Goal: Transaction & Acquisition: Purchase product/service

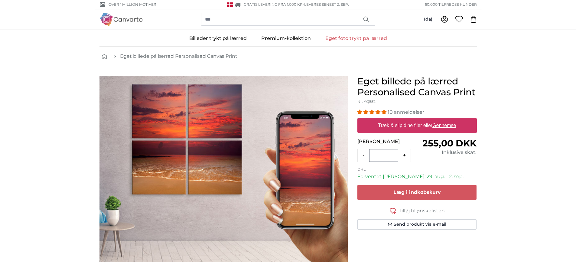
click at [395, 122] on label "Træk & slip dine filer eller Gennemse" at bounding box center [416, 125] width 83 height 12
click at [395, 120] on input "Træk & slip dine filer eller Gennemse" at bounding box center [416, 119] width 119 height 2
type input "**********"
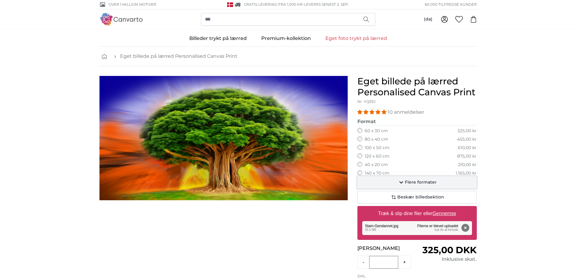
click at [420, 181] on span "Flere formater" at bounding box center [421, 182] width 32 height 6
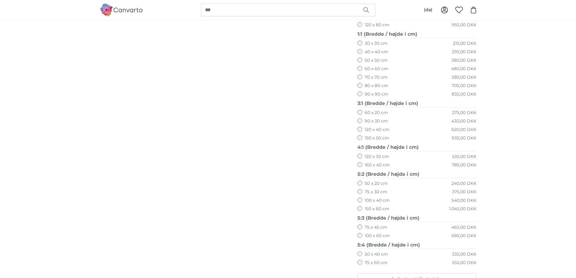
scroll to position [272, 0]
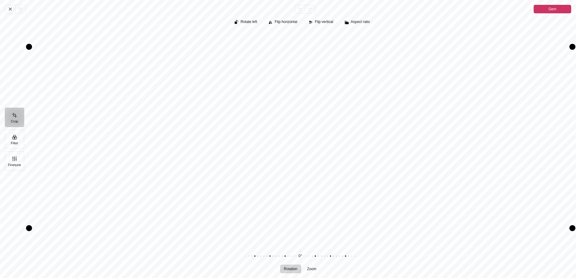
drag, startPoint x: 571, startPoint y: 229, endPoint x: 572, endPoint y: 246, distance: 16.9
click at [572, 246] on div "Rotate left Flip horizontal Flip vertical Aspect ratio Rotation Zoom 0° Nulstil" at bounding box center [302, 145] width 547 height 264
drag, startPoint x: 28, startPoint y: 47, endPoint x: 153, endPoint y: 79, distance: 128.2
click at [153, 79] on div "Pintura" at bounding box center [300, 136] width 542 height 211
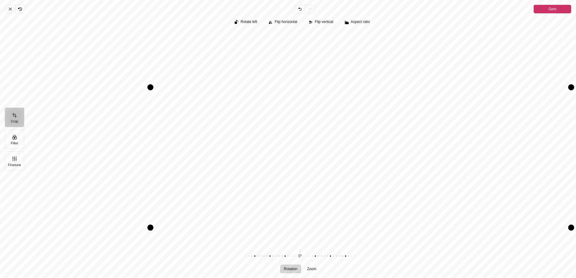
drag, startPoint x: 230, startPoint y: 112, endPoint x: 277, endPoint y: 120, distance: 48.1
click at [278, 120] on div "Pintura" at bounding box center [300, 136] width 542 height 211
click at [9, 10] on icon "Pintura" at bounding box center [10, 9] width 5 height 5
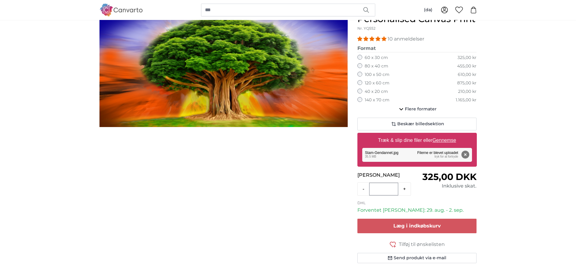
scroll to position [73, 0]
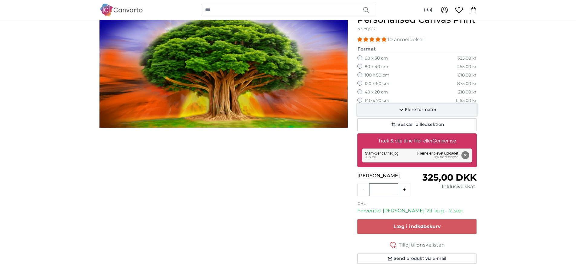
click at [414, 107] on span "Flere formater" at bounding box center [421, 110] width 32 height 6
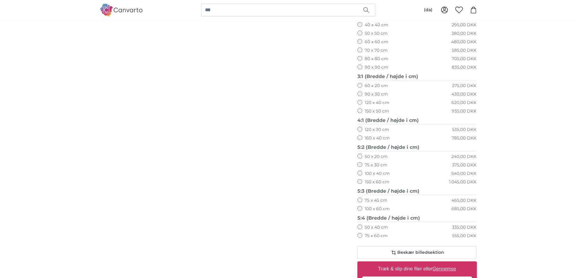
scroll to position [284, 0]
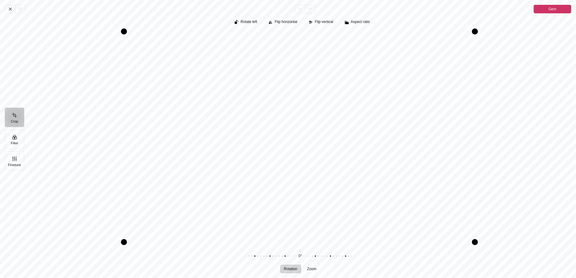
drag, startPoint x: 478, startPoint y: 241, endPoint x: 480, endPoint y: 230, distance: 11.4
click at [480, 231] on div "Pintura" at bounding box center [300, 136] width 542 height 211
click at [360, 21] on span "Aspect ratio" at bounding box center [359, 22] width 19 height 4
click at [356, 46] on icon "Pintura" at bounding box center [352, 45] width 7 height 7
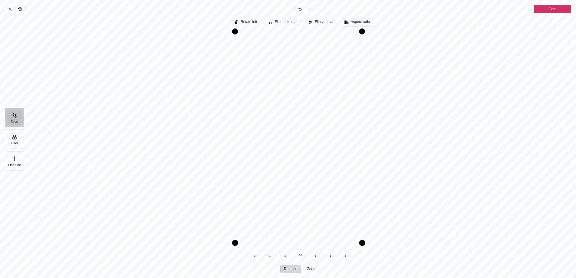
click at [352, 24] on span "Aspect ratio" at bounding box center [357, 22] width 24 height 5
click at [355, 34] on icon "Pintura" at bounding box center [352, 35] width 7 height 7
click at [9, 9] on icon "Pintura" at bounding box center [10, 9] width 5 height 5
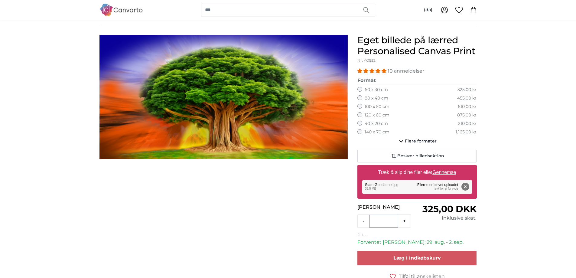
scroll to position [20, 0]
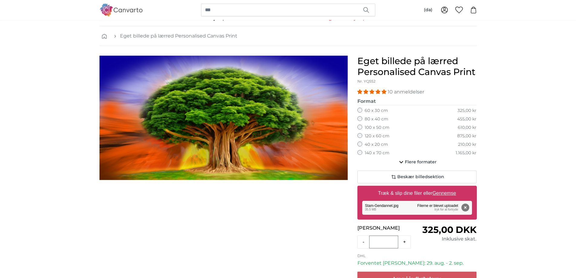
click at [362, 152] on div "140 x 70 cm 1.165,00 kr" at bounding box center [416, 153] width 119 height 6
click at [406, 160] on span "Flere formater" at bounding box center [421, 162] width 32 height 6
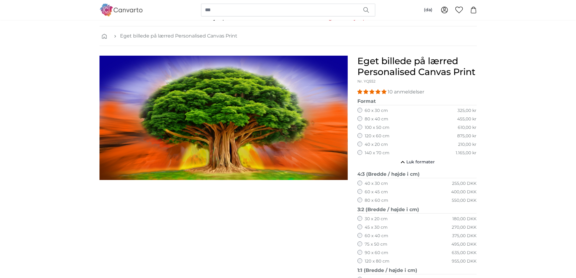
click at [366, 144] on label "40 x 20 cm" at bounding box center [375, 144] width 23 height 6
click at [363, 144] on div "40 x 20 cm 210,00 kr" at bounding box center [416, 144] width 119 height 6
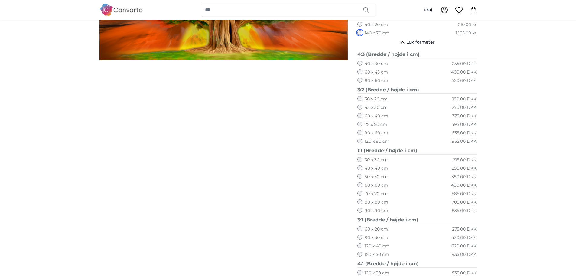
scroll to position [141, 0]
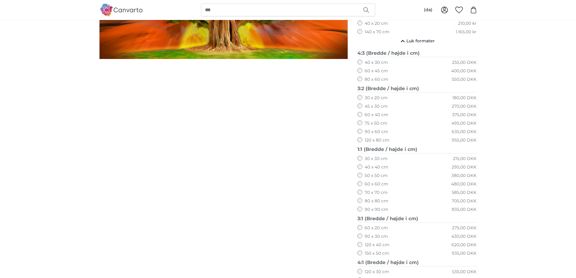
click at [360, 178] on div "50 x 50 cm 380,00 DKK" at bounding box center [416, 176] width 119 height 6
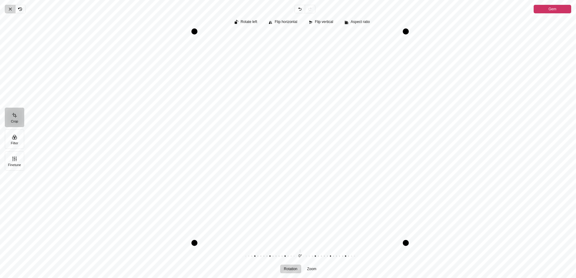
click at [9, 11] on icon "Pintura" at bounding box center [10, 9] width 5 height 5
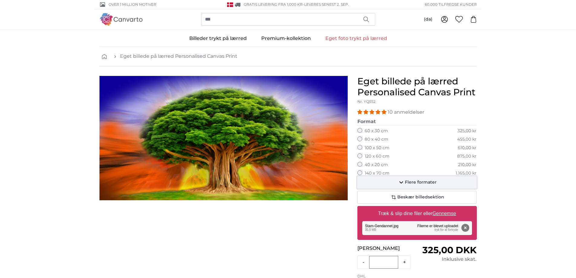
click at [410, 182] on span "Flere formater" at bounding box center [421, 182] width 32 height 6
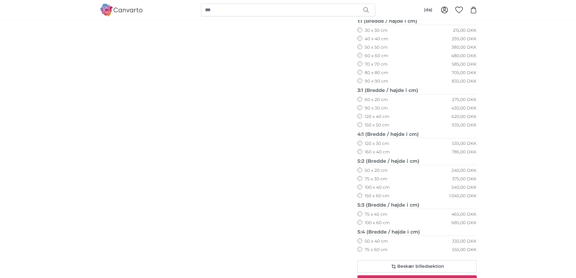
scroll to position [272, 0]
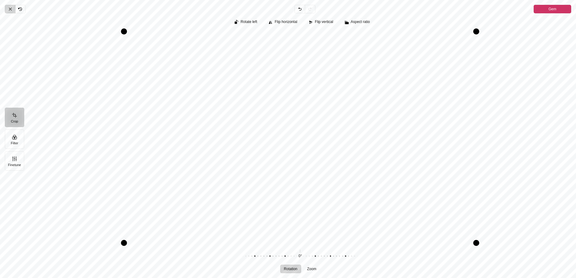
click at [8, 10] on icon "Pintura" at bounding box center [10, 9] width 5 height 5
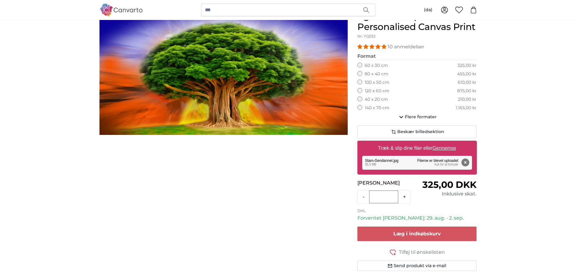
scroll to position [60, 0]
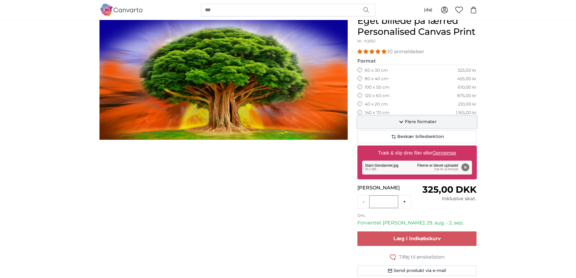
click at [406, 119] on span "Flere formater" at bounding box center [421, 122] width 32 height 6
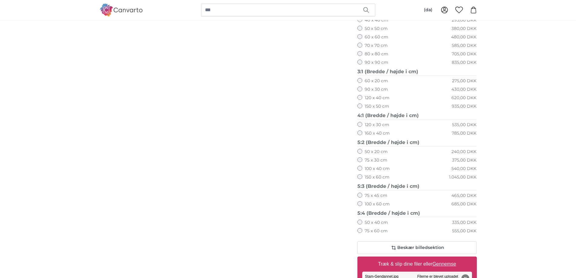
scroll to position [302, 0]
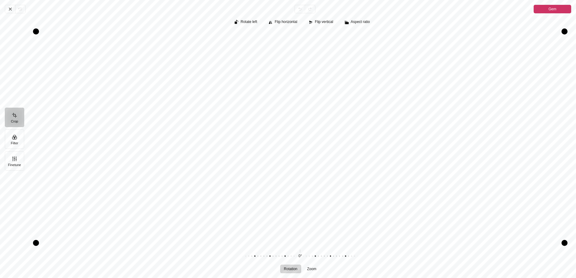
drag, startPoint x: 351, startPoint y: 209, endPoint x: 358, endPoint y: 199, distance: 12.7
click at [358, 199] on div "Pintura" at bounding box center [300, 136] width 542 height 211
click at [15, 113] on button "Crop" at bounding box center [14, 117] width 19 height 19
drag, startPoint x: 36, startPoint y: 39, endPoint x: 75, endPoint y: 40, distance: 39.0
click at [75, 40] on div "Pintura" at bounding box center [300, 136] width 542 height 211
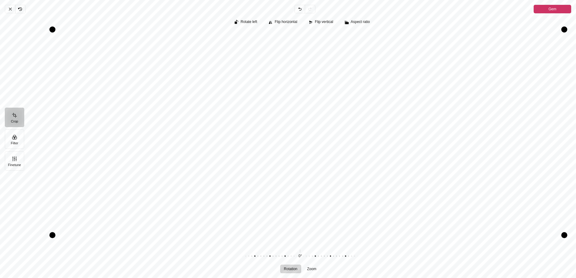
drag, startPoint x: 76, startPoint y: 38, endPoint x: 44, endPoint y: -5, distance: 53.4
drag, startPoint x: 56, startPoint y: 32, endPoint x: 89, endPoint y: 43, distance: 35.6
click at [89, 43] on div "Pintura" at bounding box center [87, 44] width 6 height 6
click at [128, 85] on div "Pintura" at bounding box center [300, 136] width 542 height 211
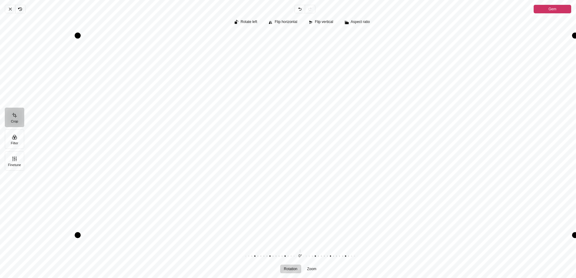
drag, startPoint x: 300, startPoint y: 47, endPoint x: 140, endPoint y: -3, distance: 167.9
drag, startPoint x: 78, startPoint y: 39, endPoint x: 24, endPoint y: -10, distance: 72.8
drag, startPoint x: 65, startPoint y: 30, endPoint x: 0, endPoint y: 29, distance: 65.0
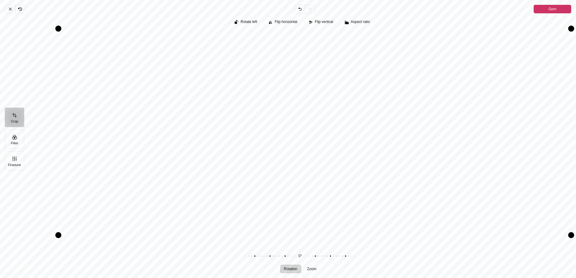
click at [0, 29] on div "Annuler Revert Undo Redo Gem Crop Filter Finetune Rotate left Flip horizontal F…" at bounding box center [288, 139] width 576 height 278
click at [11, 106] on div "Crop Filter Finetune" at bounding box center [14, 138] width 19 height 239
click at [14, 118] on button "Crop" at bounding box center [14, 117] width 19 height 19
drag, startPoint x: 62, startPoint y: 73, endPoint x: 148, endPoint y: 52, distance: 88.4
click at [148, 52] on div "Pintura" at bounding box center [300, 136] width 542 height 211
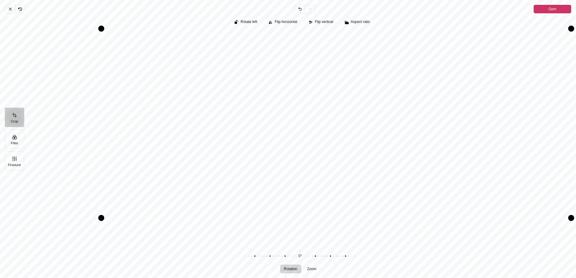
drag, startPoint x: 147, startPoint y: 52, endPoint x: 66, endPoint y: -37, distance: 119.4
drag, startPoint x: 569, startPoint y: 219, endPoint x: 574, endPoint y: 255, distance: 36.0
click at [354, 24] on button "Aspect ratio" at bounding box center [357, 22] width 32 height 8
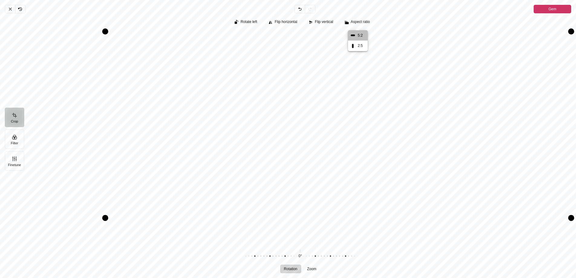
click at [357, 29] on div "Drag top" at bounding box center [338, 31] width 466 height 6
click at [7, 9] on span "Annuler" at bounding box center [10, 9] width 10 height 8
